Goal: Task Accomplishment & Management: Manage account settings

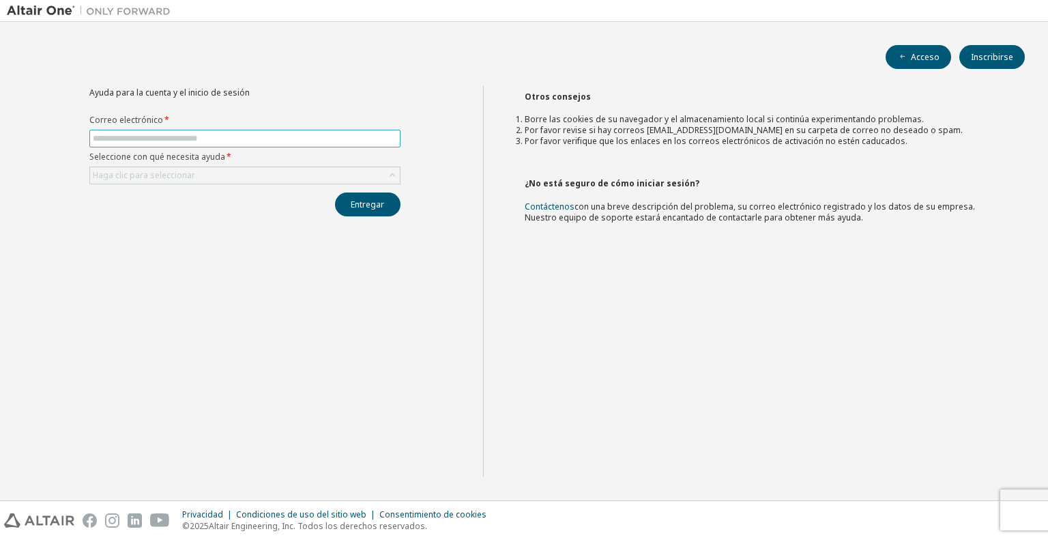
click at [193, 130] on span at bounding box center [244, 139] width 311 height 18
click at [193, 134] on input "text" at bounding box center [245, 138] width 304 height 11
type input "**********"
click at [227, 175] on div "Haga clic para seleccionar" at bounding box center [245, 175] width 310 height 16
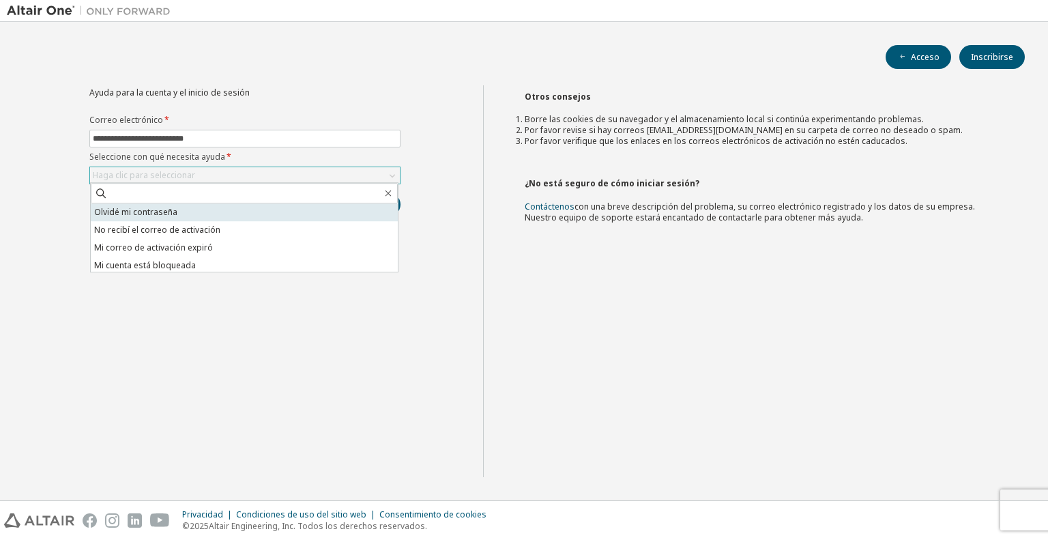
click at [222, 217] on li "Olvidé mi contraseña" at bounding box center [244, 212] width 307 height 18
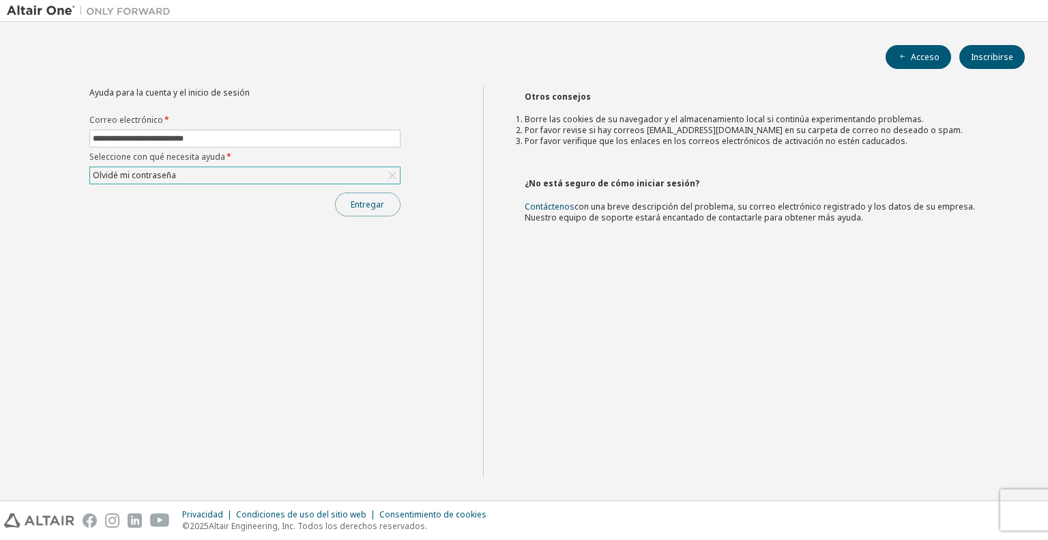
click at [374, 200] on font "Entregar" at bounding box center [367, 205] width 33 height 12
click at [291, 138] on input "text" at bounding box center [245, 138] width 304 height 11
click at [109, 173] on font "Haga clic para seleccionar" at bounding box center [144, 175] width 102 height 12
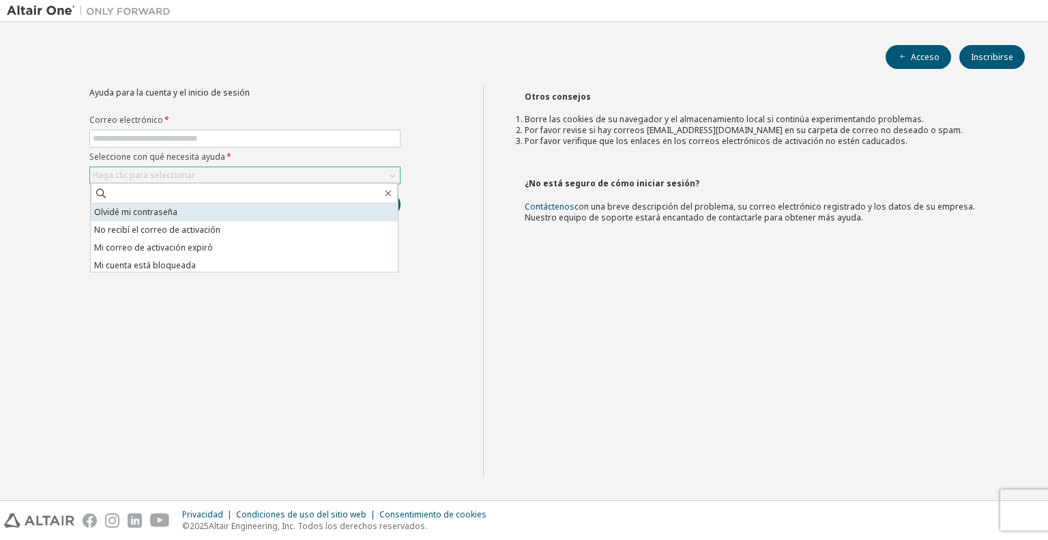
click at [180, 212] on li "Olvidé mi contraseña" at bounding box center [244, 212] width 307 height 18
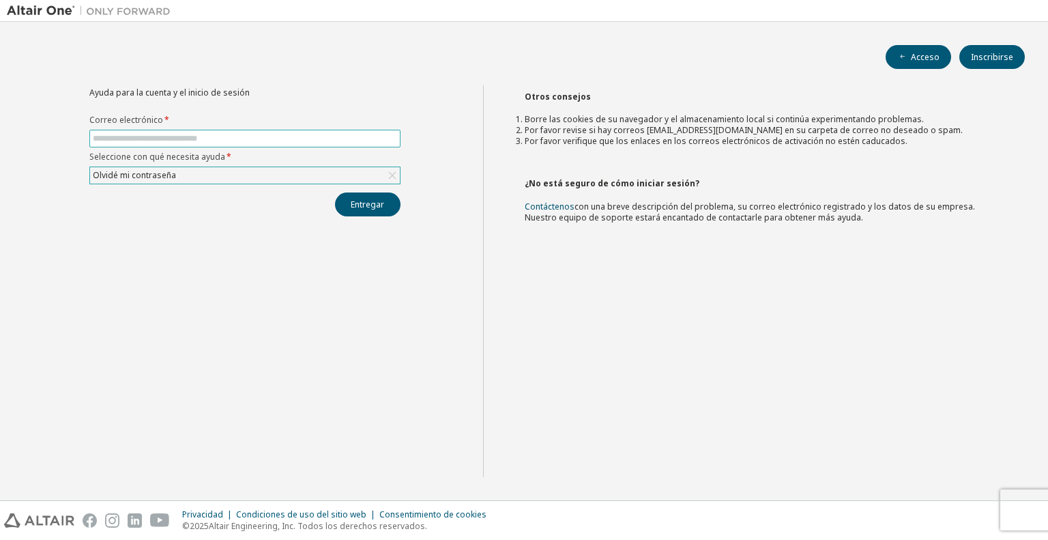
click at [246, 134] on input "text" at bounding box center [245, 138] width 304 height 11
type input "**********"
click at [382, 214] on button "Entregar" at bounding box center [367, 204] width 65 height 24
